Goal: Transaction & Acquisition: Purchase product/service

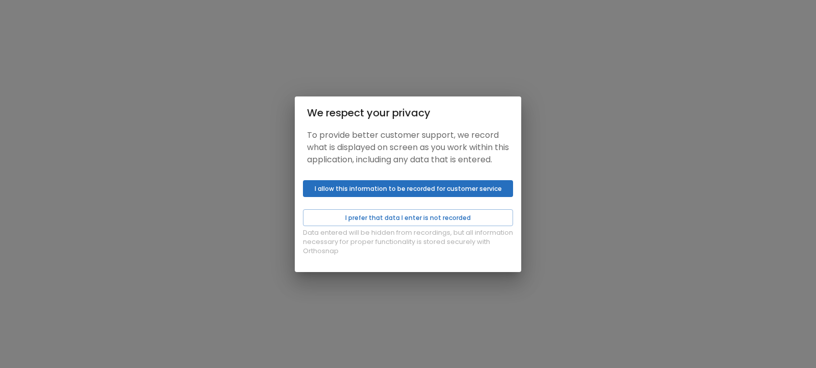
click at [405, 197] on button "I allow this information to be recorded for customer service" at bounding box center [408, 188] width 210 height 17
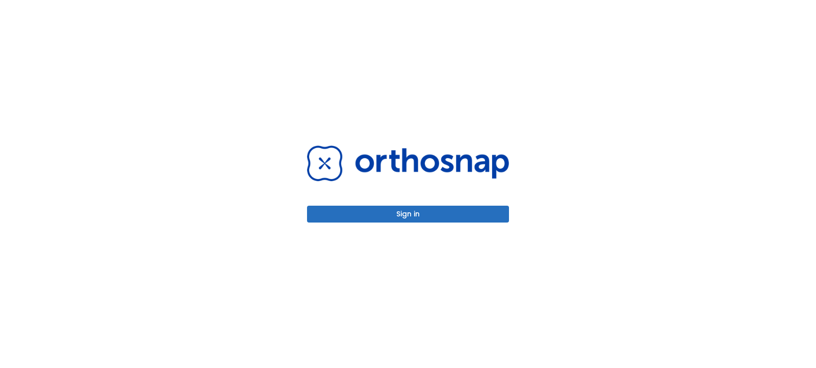
click at [430, 213] on button "Sign in" at bounding box center [408, 214] width 202 height 17
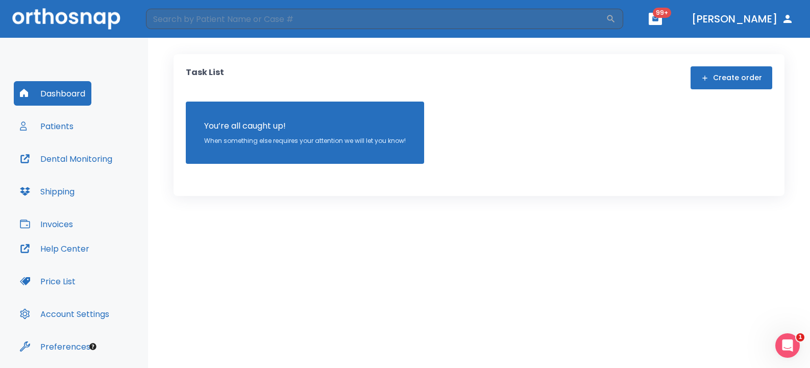
click at [66, 125] on button "Patients" at bounding box center [47, 126] width 66 height 24
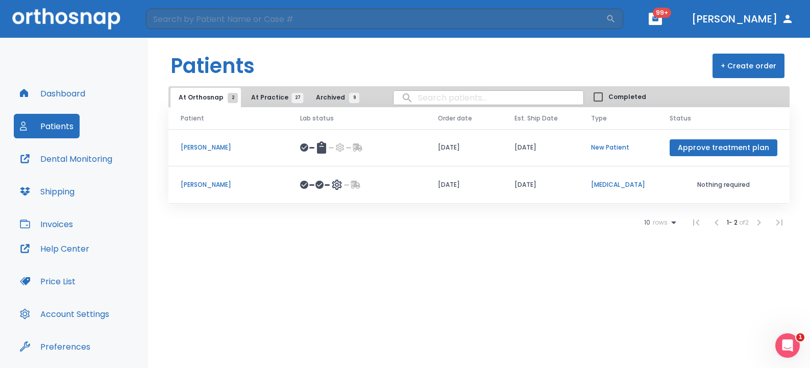
click at [439, 95] on input "search" at bounding box center [488, 98] width 190 height 20
type input "pil"
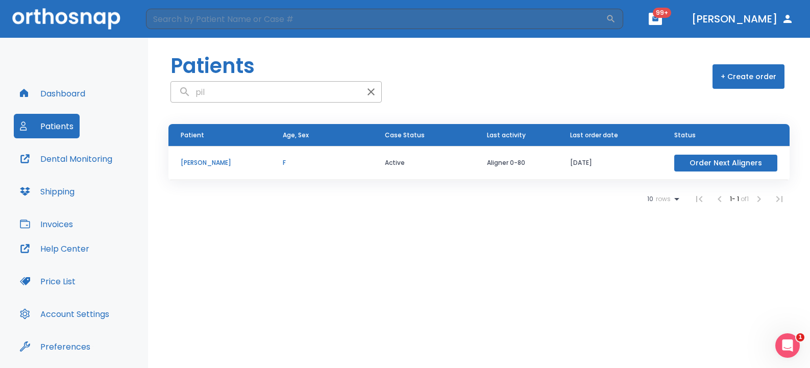
click at [730, 167] on button "Order Next Aligners" at bounding box center [725, 163] width 103 height 17
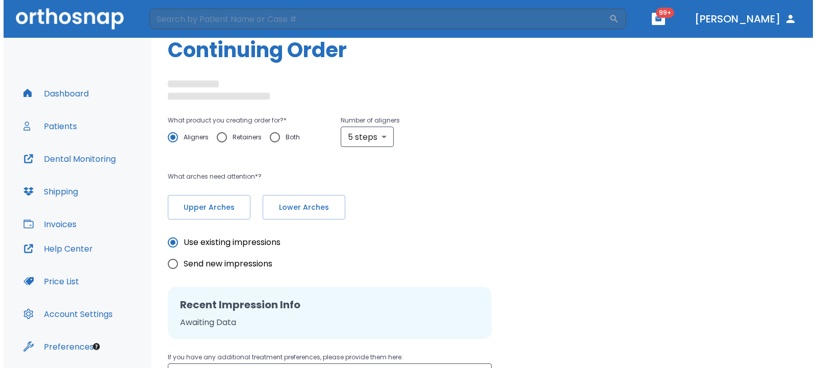
scroll to position [102, 0]
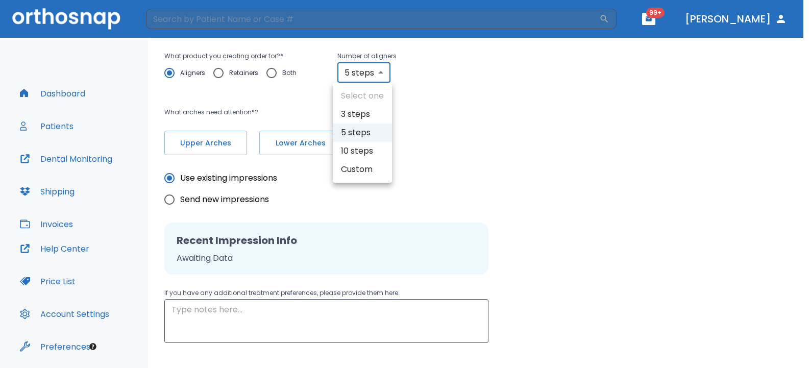
click at [383, 72] on body "​ 99+ Dr. Zatcoff Dashboard Patients Dental Monitoring Shipping Invoices Help C…" at bounding box center [405, 184] width 810 height 368
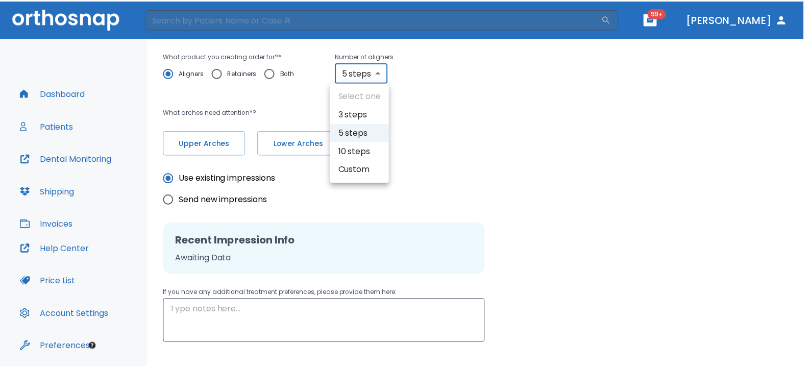
scroll to position [171, 0]
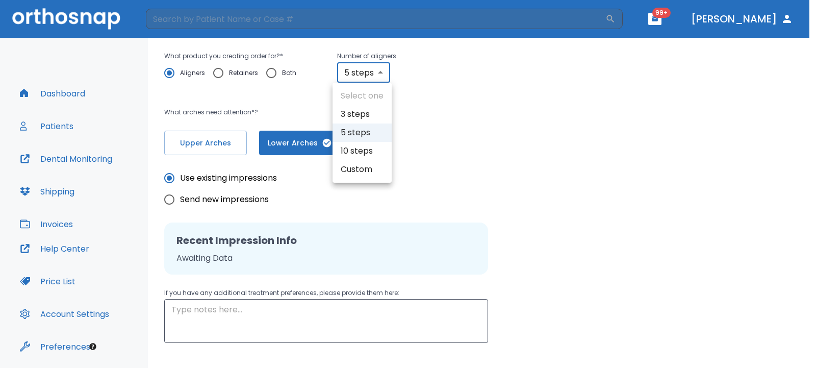
click at [362, 135] on li "5 steps" at bounding box center [362, 132] width 59 height 18
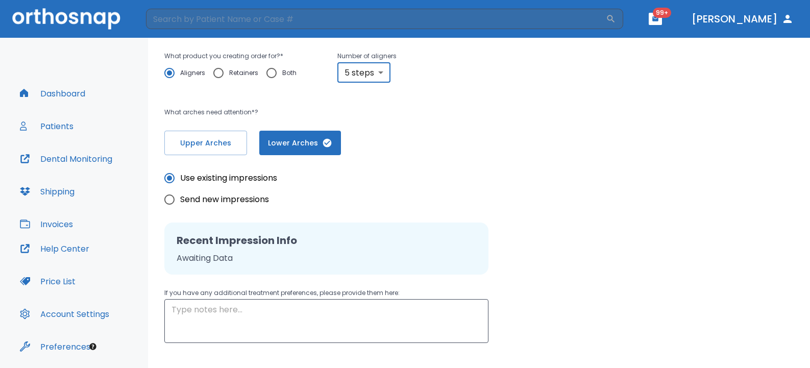
click at [379, 73] on body "​ 99+ Dr. Zatcoff Dashboard Patients Dental Monitoring Shipping Invoices Help C…" at bounding box center [405, 184] width 810 height 368
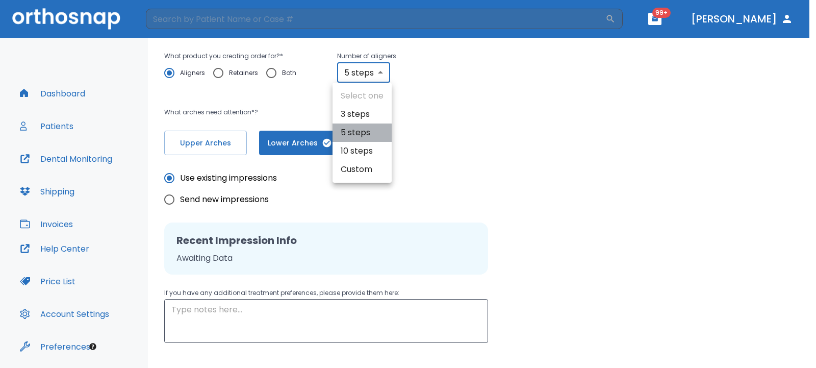
click at [357, 134] on li "5 steps" at bounding box center [362, 132] width 59 height 18
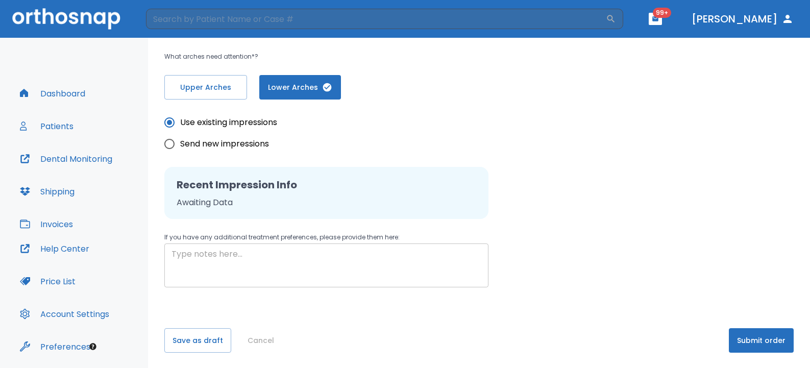
scroll to position [228, 0]
click at [340, 256] on textarea at bounding box center [326, 264] width 310 height 35
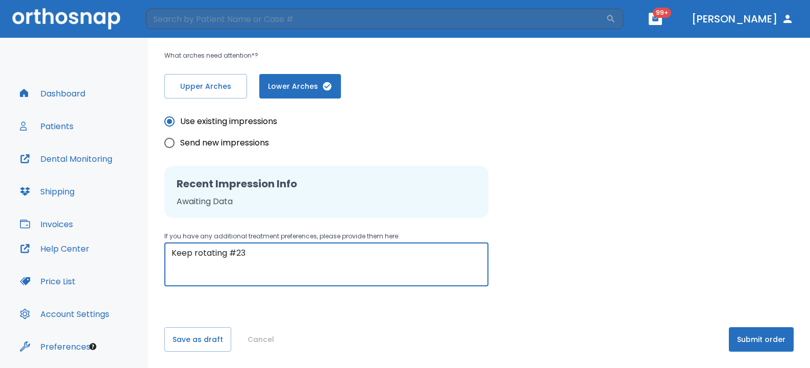
type textarea "Keep rotating #23"
click at [742, 330] on button "Submit order" at bounding box center [761, 339] width 65 height 24
click at [741, 343] on button "Submit order" at bounding box center [761, 339] width 65 height 24
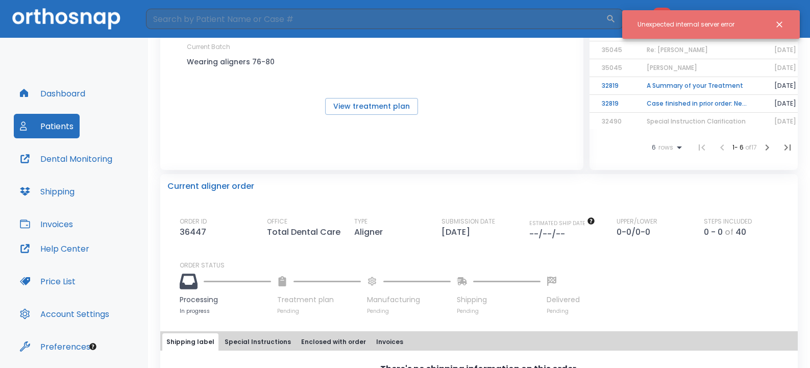
scroll to position [153, 0]
